Goal: Information Seeking & Learning: Learn about a topic

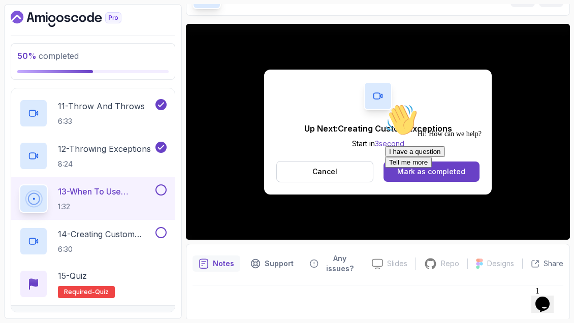
scroll to position [120, 0]
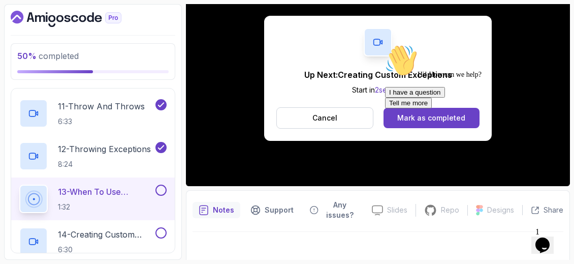
click at [409, 44] on div at bounding box center [476, 44] width 183 height 0
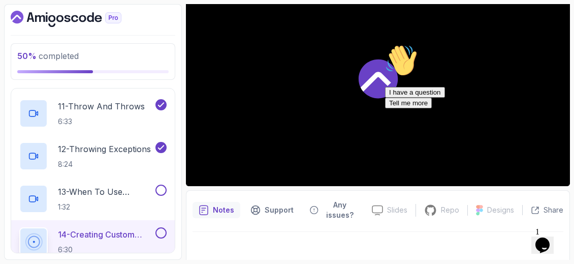
click at [353, 65] on div at bounding box center [378, 78] width 384 height 216
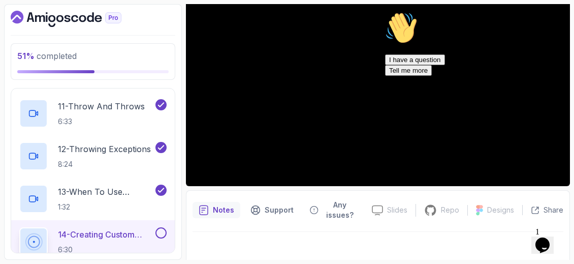
click at [558, 76] on div "Hi! How can we help? I have a question Tell me more" at bounding box center [476, 44] width 183 height 64
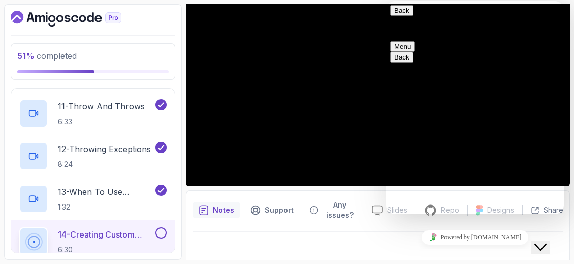
click at [549, 244] on button "Close Chat This icon closes the chat window." at bounding box center [540, 246] width 18 height 13
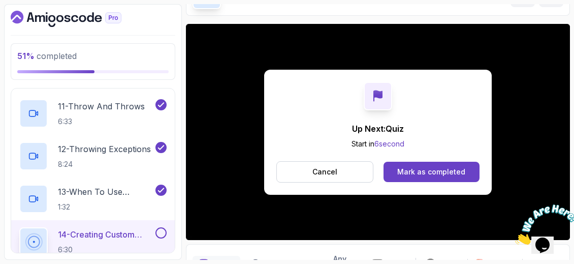
scroll to position [120, 0]
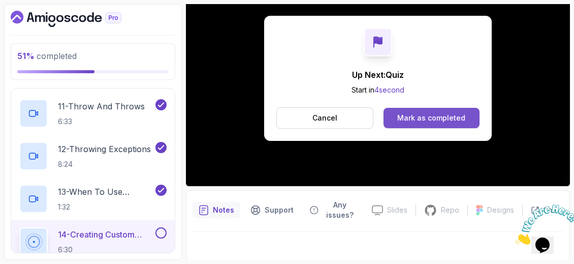
click at [467, 115] on button "Mark as completed" at bounding box center [431, 118] width 96 height 20
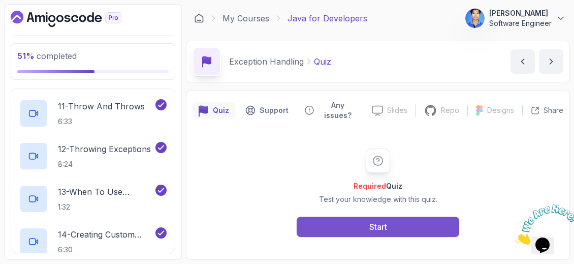
click at [406, 222] on button "Start" at bounding box center [378, 226] width 162 height 20
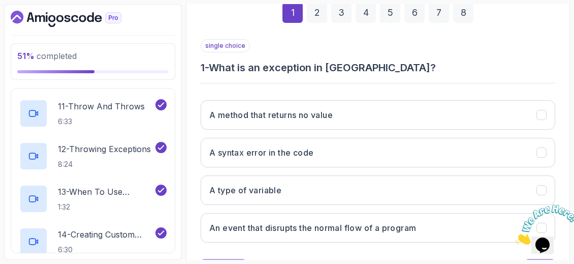
scroll to position [203, 0]
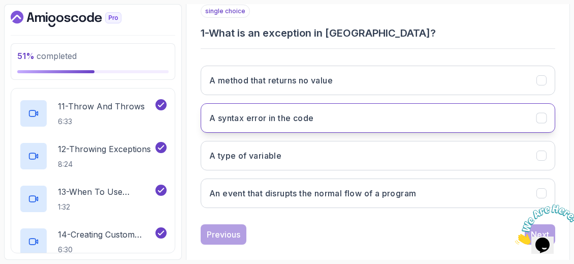
click at [267, 112] on h3 "A syntax error in the code" at bounding box center [261, 118] width 104 height 12
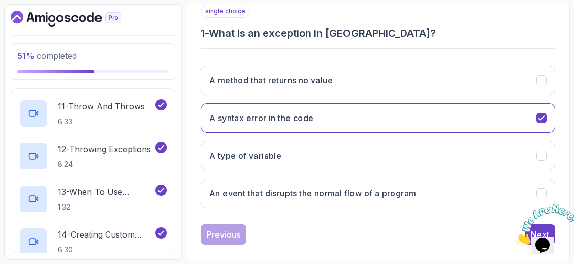
click at [515, 237] on icon "Close" at bounding box center [515, 241] width 0 height 9
click at [540, 228] on div "Next" at bounding box center [540, 234] width 18 height 12
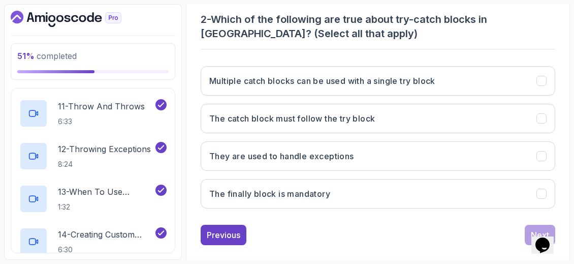
scroll to position [217, 0]
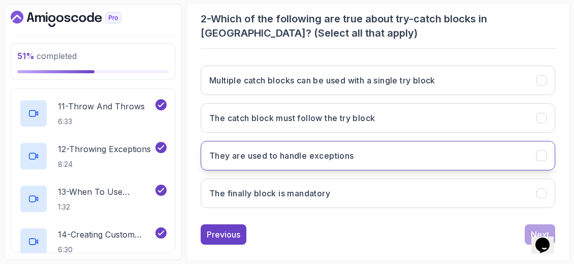
click at [417, 141] on button "They are used to handle exceptions" at bounding box center [378, 155] width 354 height 29
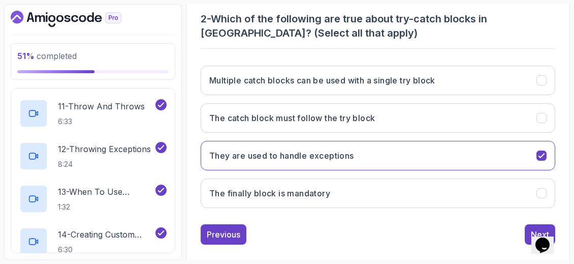
click at [535, 227] on div "Opens Chat This icon Opens the chat window." at bounding box center [547, 227] width 24 height 0
click at [529, 224] on button "Next" at bounding box center [540, 234] width 30 height 20
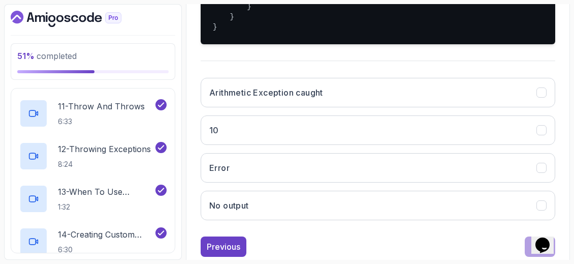
scroll to position [306, 0]
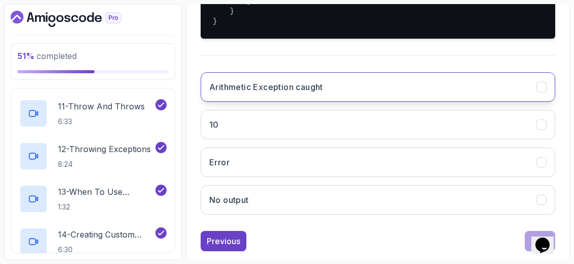
click at [289, 93] on h3 "Arithmetic Exception caught" at bounding box center [266, 87] width 114 height 12
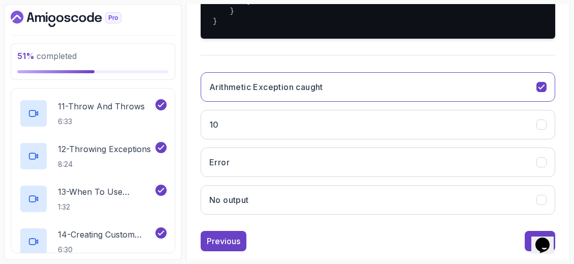
scroll to position [343, 0]
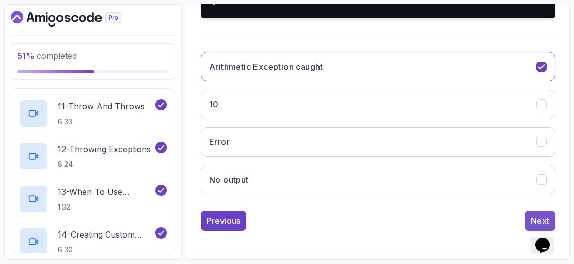
click at [528, 223] on button "Next" at bounding box center [540, 220] width 30 height 20
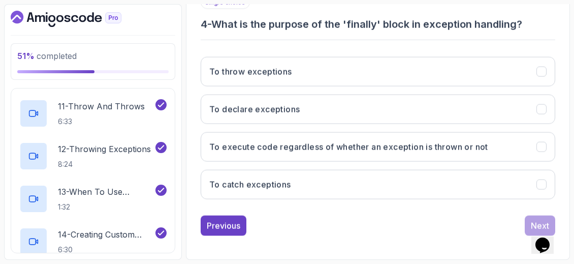
scroll to position [203, 0]
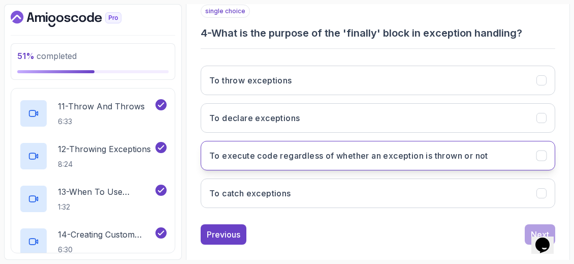
click at [423, 149] on h3 "To execute code regardless of whether an exception is thrown or not" at bounding box center [348, 155] width 279 height 12
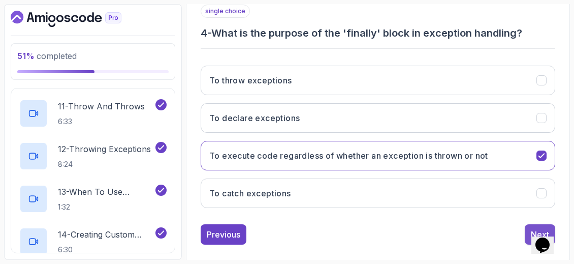
click at [530, 227] on button "Next" at bounding box center [540, 234] width 30 height 20
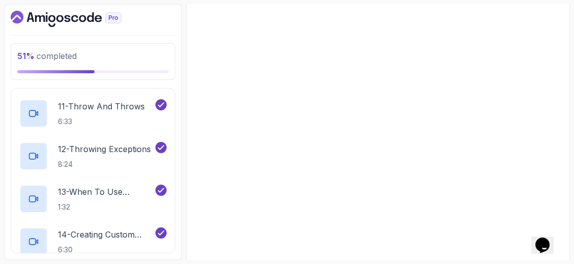
click at [530, 227] on div "1 2 3 4 5 6 7 8 single choice 4 - What is the purpose of the 'finally' block in…" at bounding box center [378, 98] width 354 height 292
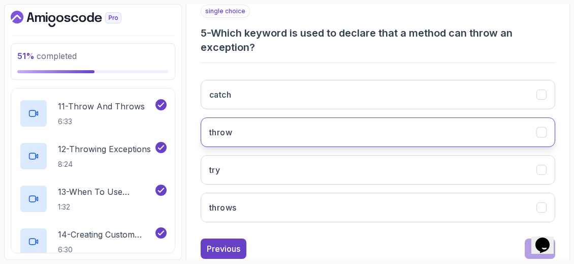
click at [363, 117] on button "throw" at bounding box center [378, 131] width 354 height 29
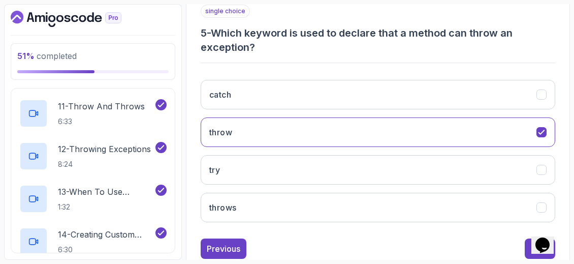
scroll to position [217, 0]
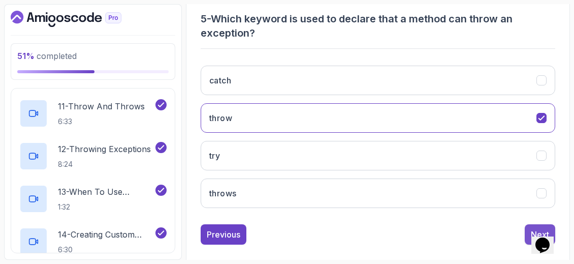
click at [532, 228] on div "Next" at bounding box center [540, 234] width 18 height 12
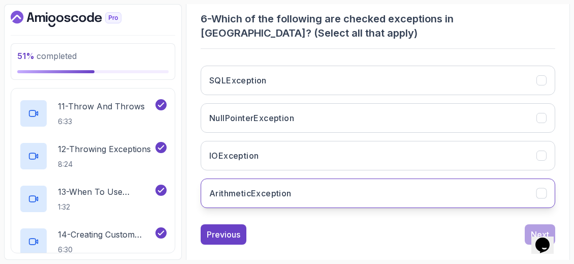
click at [317, 178] on button "ArithmeticException" at bounding box center [378, 192] width 354 height 29
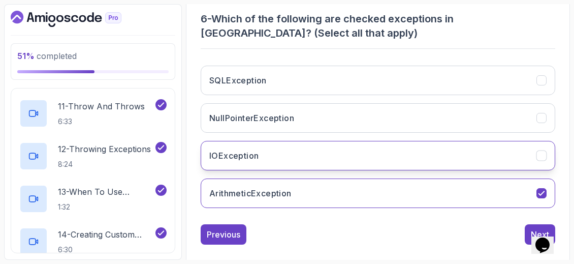
click at [324, 141] on button "IOException" at bounding box center [378, 155] width 354 height 29
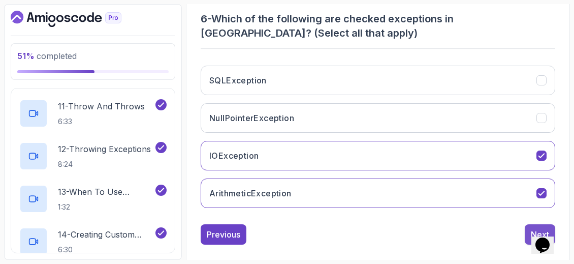
click at [531, 228] on div "Next" at bounding box center [540, 234] width 18 height 12
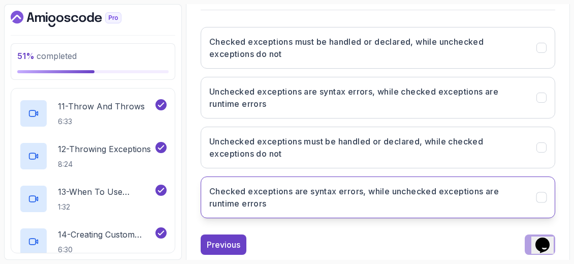
scroll to position [251, 0]
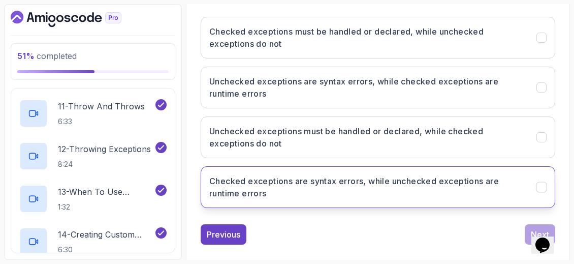
click at [334, 181] on h3 "Checked exceptions are syntax errors, while unchecked exceptions are runtime er…" at bounding box center [366, 187] width 315 height 24
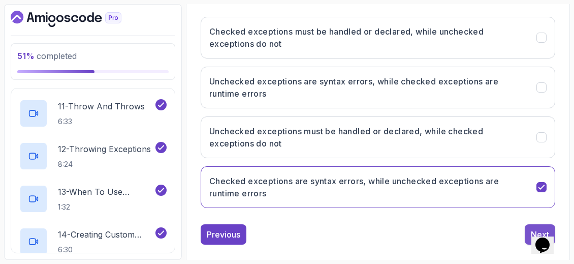
click at [537, 228] on div "Next" at bounding box center [540, 234] width 18 height 12
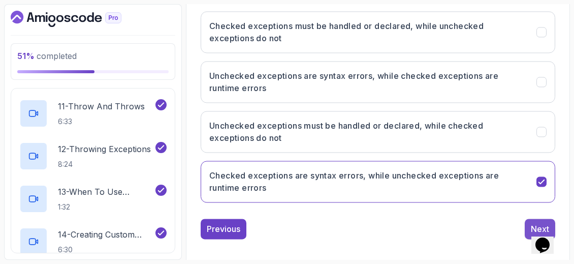
scroll to position [203, 0]
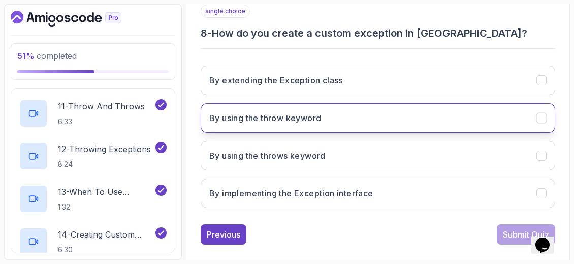
click at [339, 103] on button "By using the throw keyword" at bounding box center [378, 117] width 354 height 29
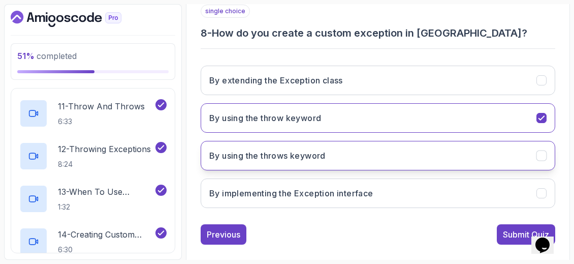
click at [349, 141] on button "By using the throws keyword" at bounding box center [378, 155] width 354 height 29
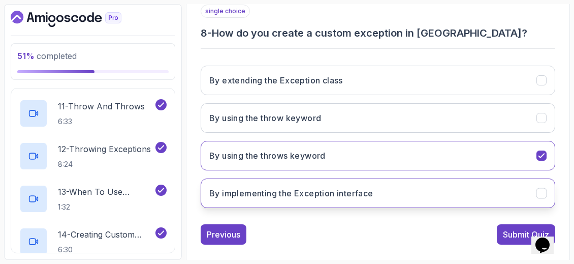
click at [358, 187] on h3 "By implementing the Exception interface" at bounding box center [291, 193] width 164 height 12
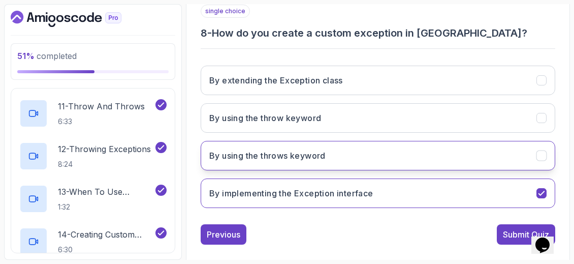
click at [363, 145] on button "By using the throws keyword" at bounding box center [378, 155] width 354 height 29
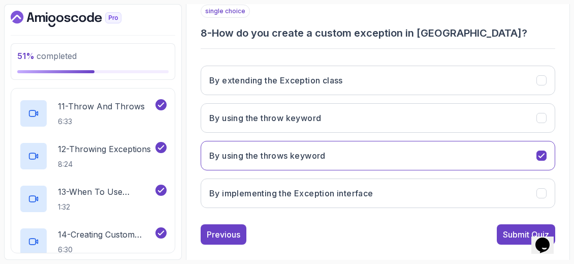
click at [437, 121] on div "By extending the Exception class By using the throw keyword By using the throws…" at bounding box center [378, 136] width 354 height 158
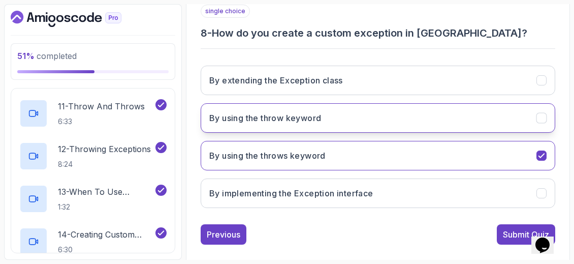
click at [444, 108] on button "By using the throw keyword" at bounding box center [378, 117] width 354 height 29
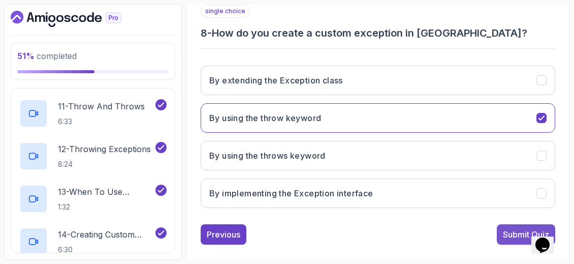
click at [516, 228] on div "Submit Quiz" at bounding box center [526, 234] width 46 height 12
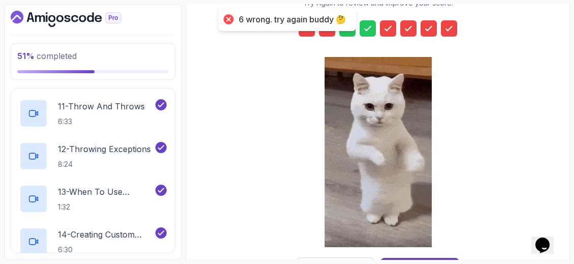
scroll to position [221, 0]
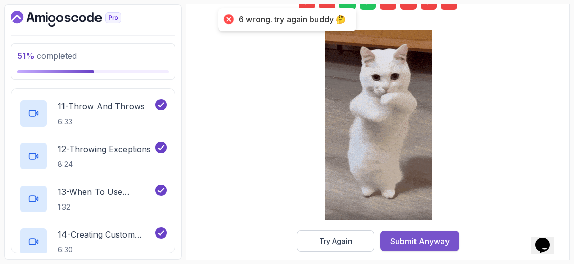
click at [434, 235] on div "Submit Anyway" at bounding box center [419, 241] width 59 height 12
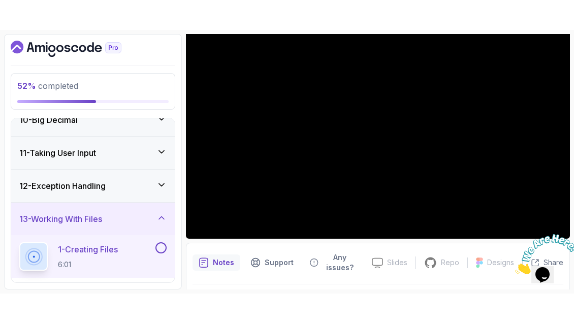
scroll to position [126, 0]
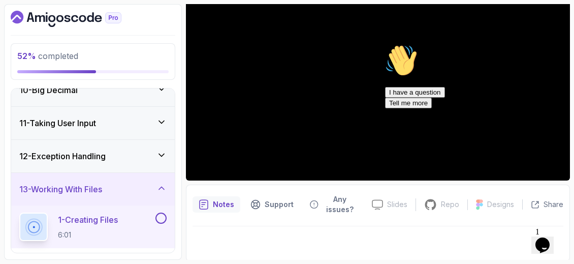
click at [385, 44] on icon "Chat attention grabber" at bounding box center [385, 44] width 0 height 0
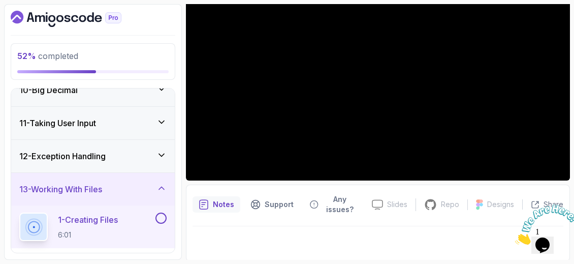
click at [515, 237] on icon "Close" at bounding box center [515, 241] width 0 height 9
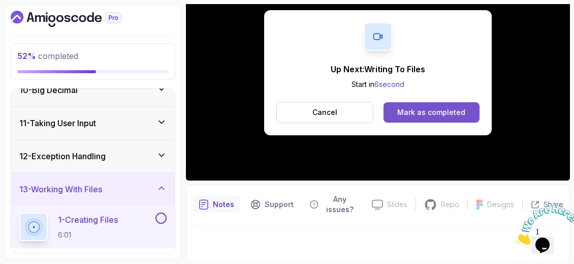
click at [400, 107] on div "Mark as completed" at bounding box center [431, 112] width 68 height 10
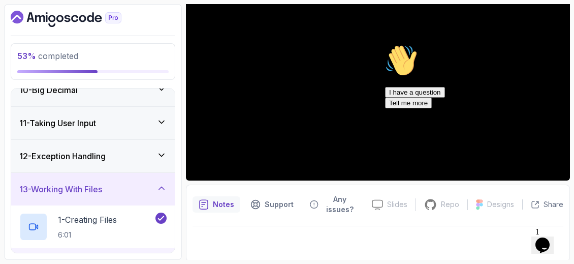
click at [385, 44] on icon "Chat attention grabber" at bounding box center [385, 44] width 0 height 0
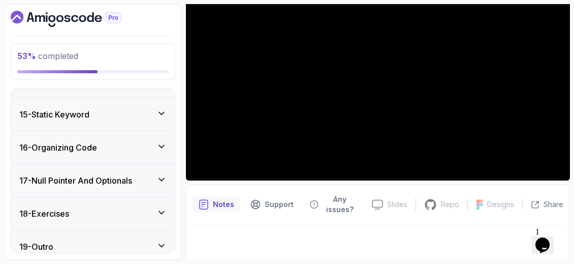
scroll to position [670, 0]
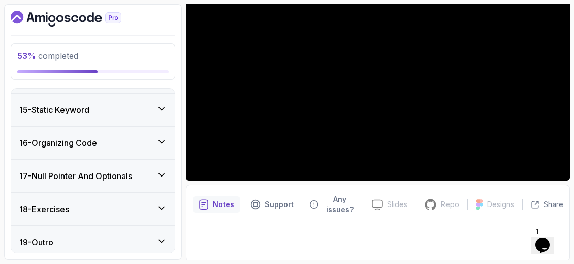
click at [167, 202] on div "18 - Exercises" at bounding box center [92, 208] width 163 height 32
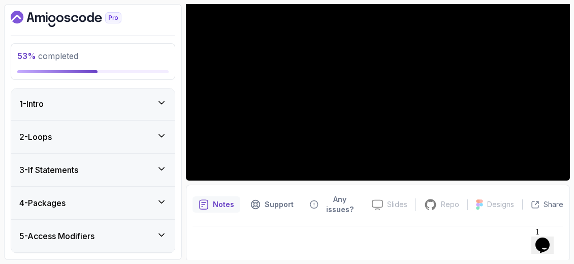
scroll to position [0, 0]
